Goal: Use online tool/utility: Utilize a website feature to perform a specific function

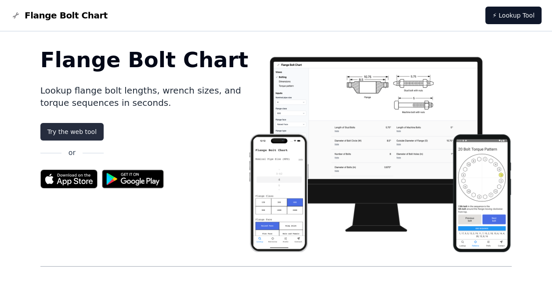
click at [74, 133] on link "Try the web tool" at bounding box center [71, 132] width 63 height 18
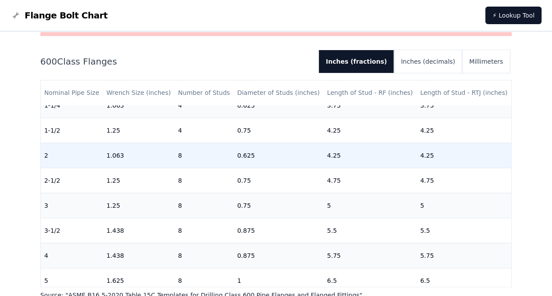
scroll to position [88, 0]
click at [103, 157] on td "1.063" at bounding box center [139, 155] width 72 height 25
drag, startPoint x: 440, startPoint y: 158, endPoint x: 392, endPoint y: 161, distance: 48.4
click at [392, 161] on tr "2 1.063 8 0.625 4.25 4.25" at bounding box center [276, 155] width 470 height 25
drag, startPoint x: 392, startPoint y: 161, endPoint x: 448, endPoint y: 167, distance: 56.5
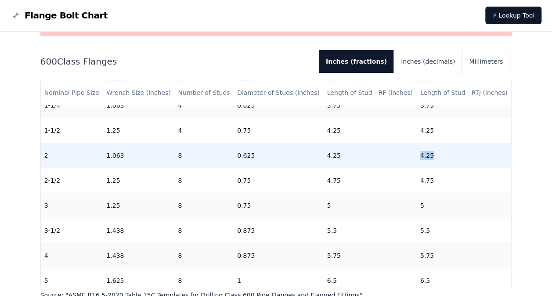
click at [444, 154] on td "4.25" at bounding box center [463, 155] width 95 height 25
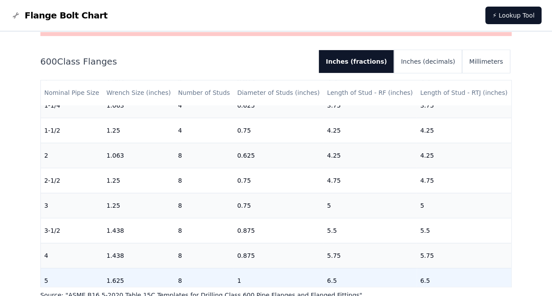
click at [496, 279] on td "6.5" at bounding box center [463, 280] width 95 height 25
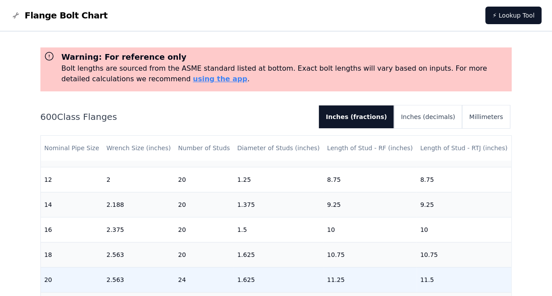
scroll to position [44, 0]
